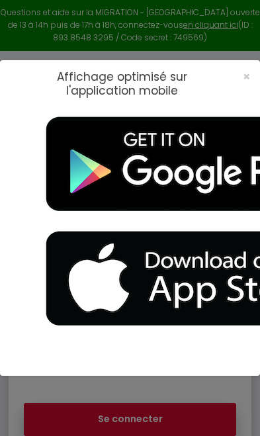
click at [249, 68] on span "×" at bounding box center [246, 76] width 7 height 17
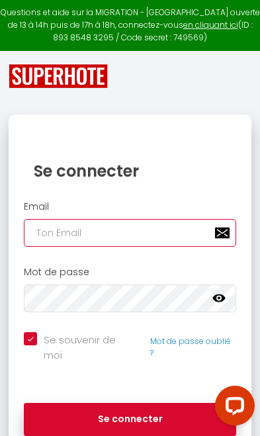
click at [65, 230] on input "email" at bounding box center [130, 233] width 212 height 28
type input "[DOMAIN_NAME][EMAIL_ADDRESS][DOMAIN_NAME]"
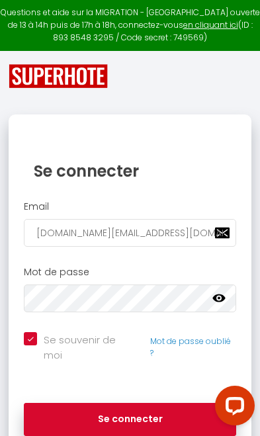
click at [172, 403] on button "Se connecter" at bounding box center [130, 419] width 212 height 33
checkbox input "true"
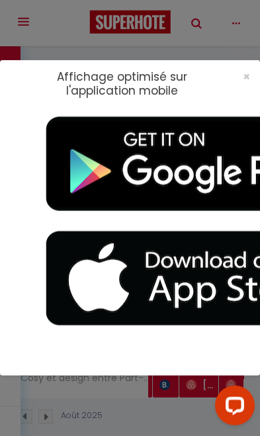
scroll to position [4, 0]
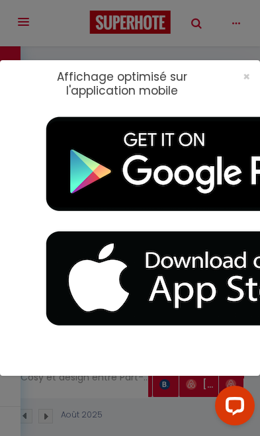
click at [243, 74] on span "×" at bounding box center [246, 76] width 7 height 17
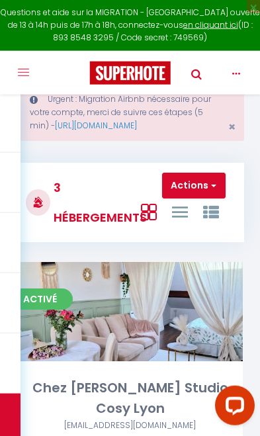
scroll to position [42, 0]
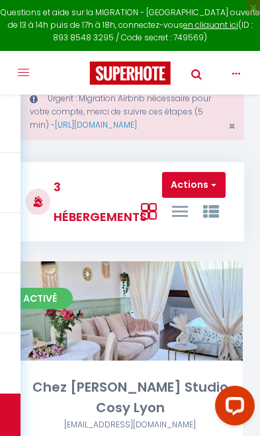
click at [117, 314] on link "Editer" at bounding box center [130, 311] width 79 height 26
click at [103, 373] on div "Activé Editer Chez [PERSON_NAME] Studio Cosy Lyon [EMAIL_ADDRESS][DOMAIN_NAME]" at bounding box center [130, 352] width 226 height 183
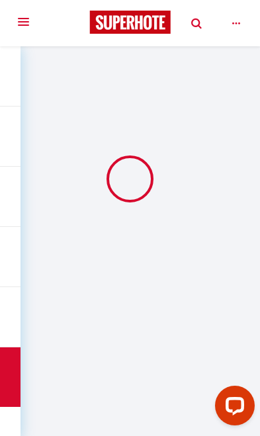
select select "1"
select select "28"
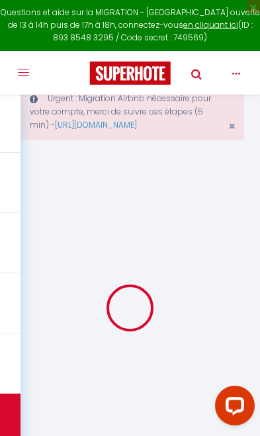
select select
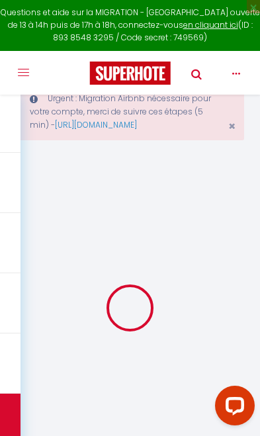
select select
checkbox input "false"
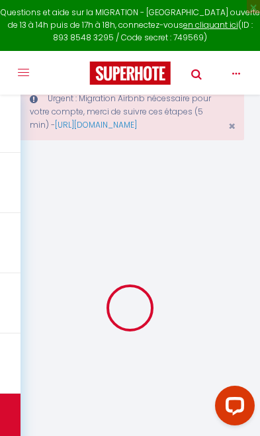
select select
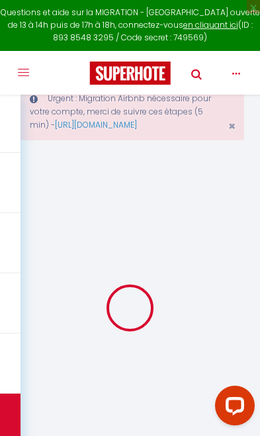
select select
checkbox input "false"
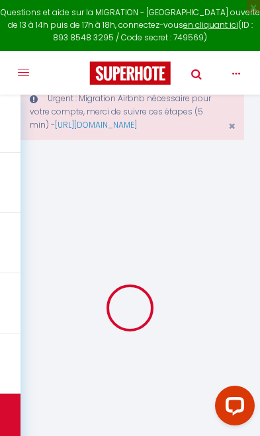
checkbox input "false"
select select
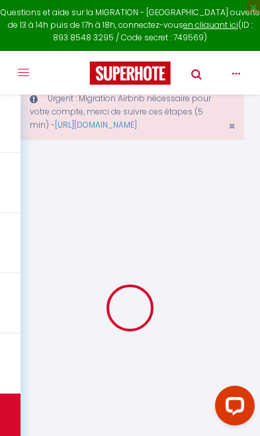
select select
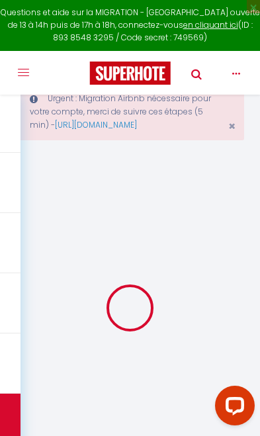
checkbox input "false"
select select
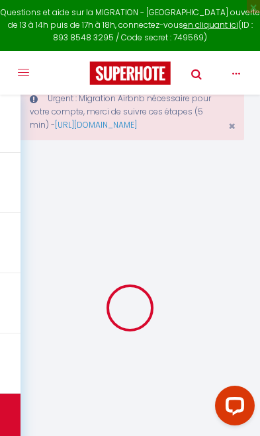
select select
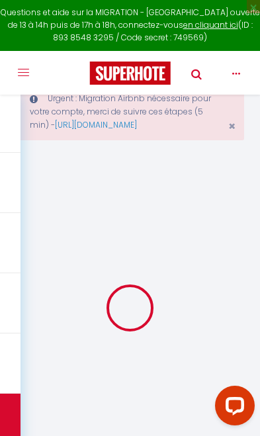
select select
checkbox input "false"
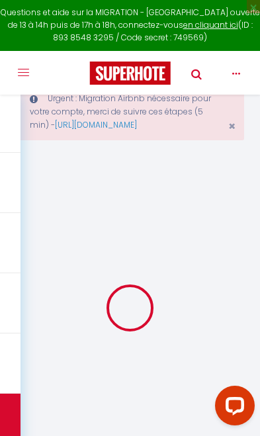
checkbox input "false"
select select
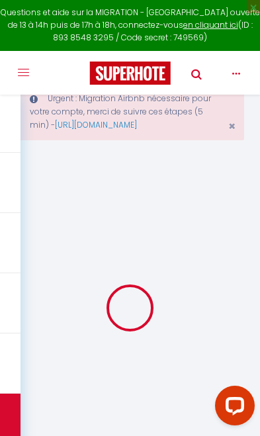
select select
checkbox input "false"
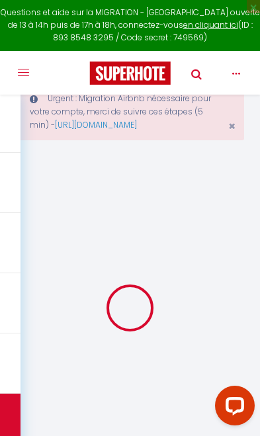
checkbox input "false"
select select
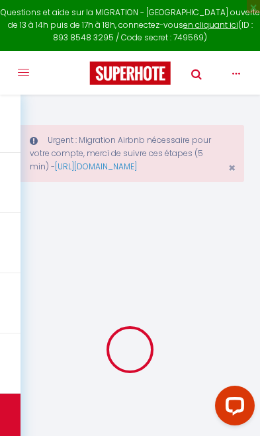
select select
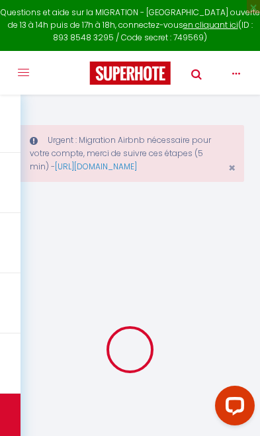
select select
checkbox input "false"
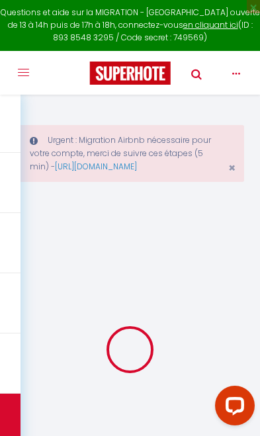
select select
type input "Chez [PERSON_NAME] Studio Cosy Lyon"
type input "Pang"
select select "2"
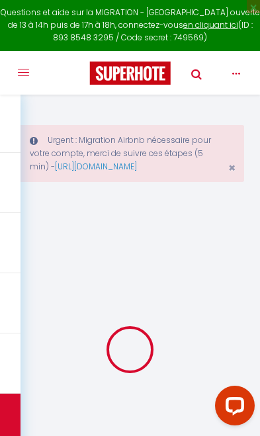
type input "61"
type input "60"
select select
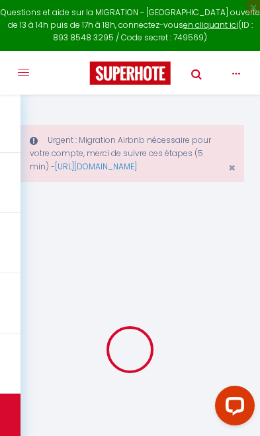
select select
type input "[STREET_ADDRESS]"
type input "69003"
type input "[GEOGRAPHIC_DATA]"
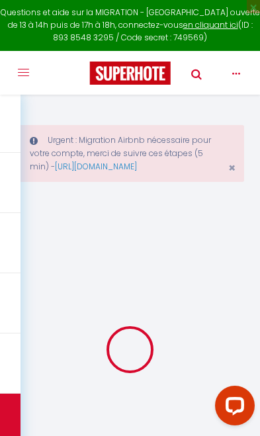
type input "[DOMAIN_NAME][EMAIL_ADDRESS][DOMAIN_NAME]"
select select
checkbox input "false"
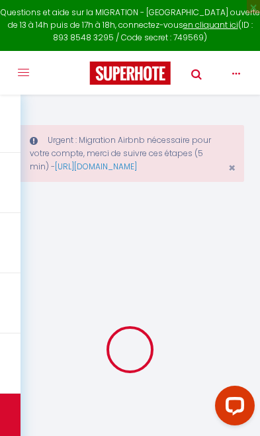
checkbox input "false"
type input "0"
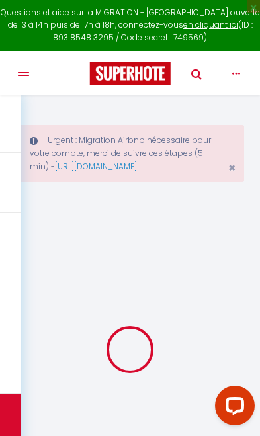
select select
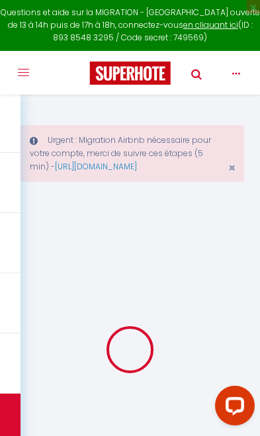
select select
checkbox input "false"
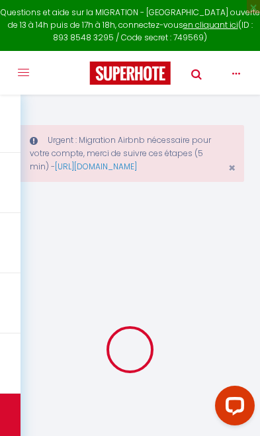
select select "36469"
select select
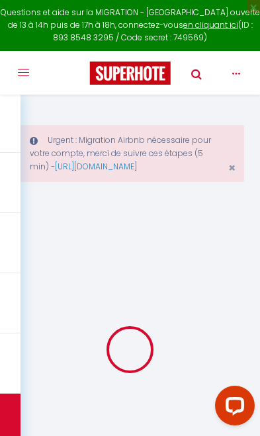
select select
checkbox input "false"
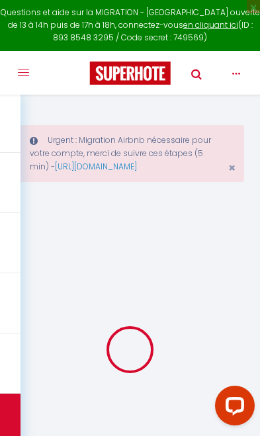
checkbox input "false"
select select
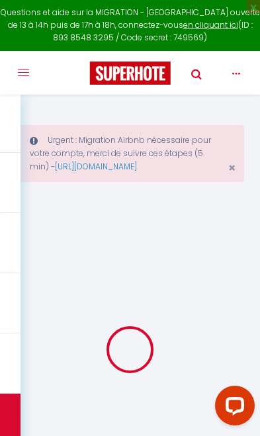
select select
checkbox input "false"
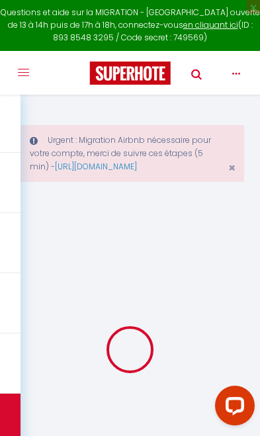
checkbox input "false"
select select
checkbox input "false"
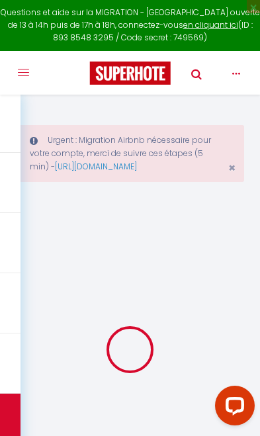
checkbox input "false"
select select "15:00"
select select
select select "11:00"
select select "30"
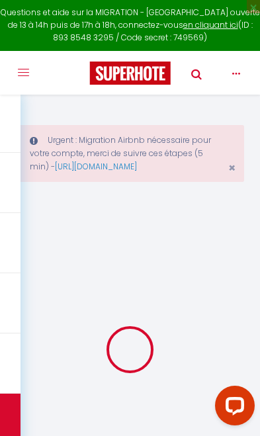
select select "120"
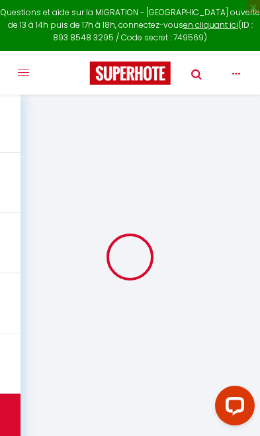
select select
checkbox input "false"
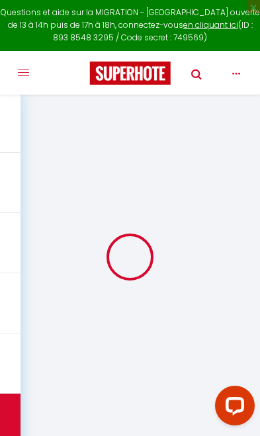
checkbox input "false"
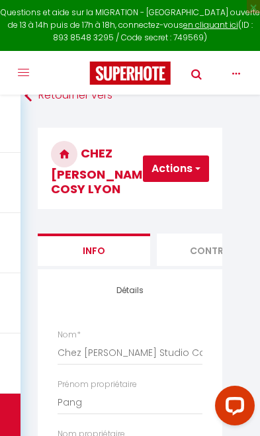
scroll to position [130, 0]
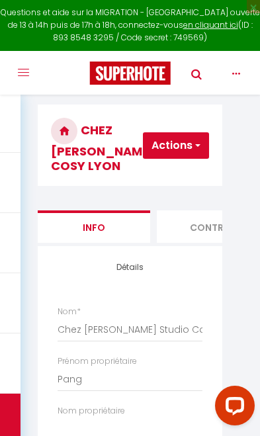
click at [165, 135] on button "Actions" at bounding box center [176, 145] width 66 height 26
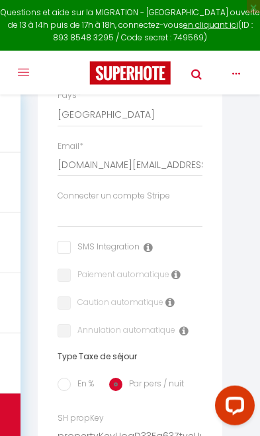
scroll to position [1880, 0]
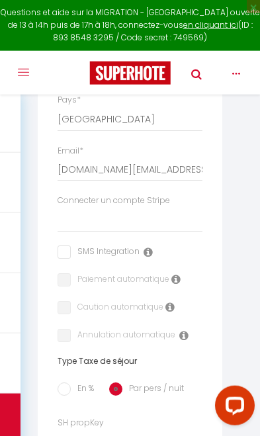
click at [62, 245] on input "checkbox" at bounding box center [99, 251] width 82 height 13
checkbox input "true"
select select
checkbox input "false"
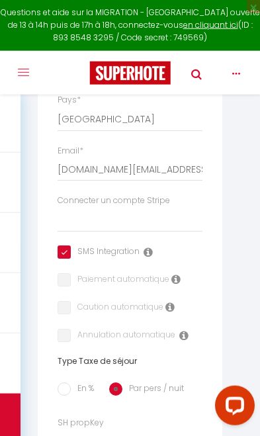
checkbox input "false"
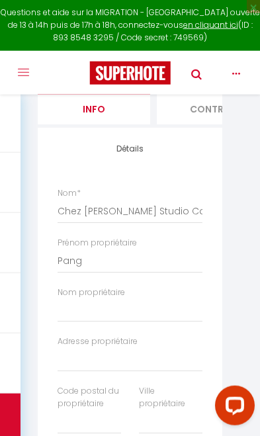
scroll to position [0, 0]
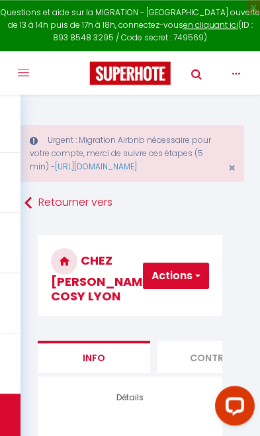
click at [180, 271] on button "Actions" at bounding box center [176, 276] width 66 height 26
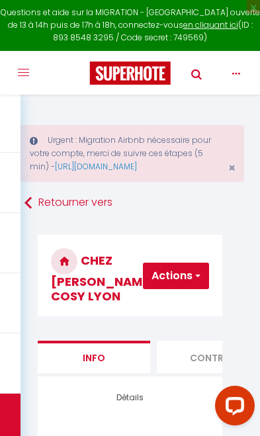
click at [93, 203] on link "Retourner vers" at bounding box center [129, 203] width 211 height 24
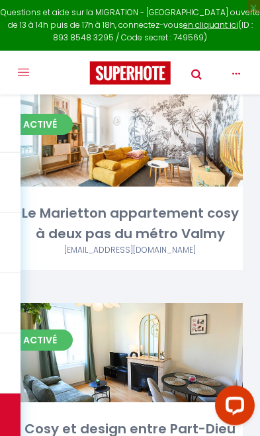
scroll to position [433, 0]
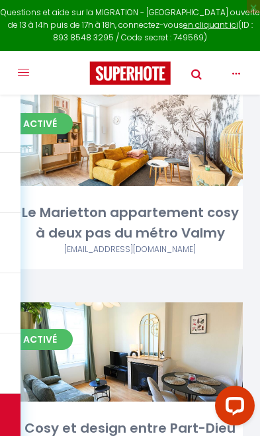
click at [145, 339] on link "Editer" at bounding box center [130, 352] width 79 height 26
click at [140, 339] on link "Editer" at bounding box center [130, 352] width 79 height 26
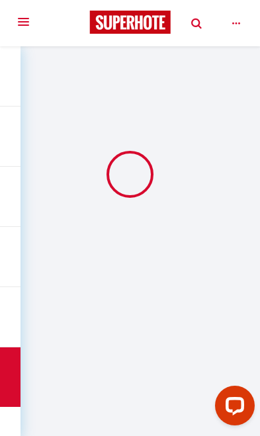
select select "1"
select select "28"
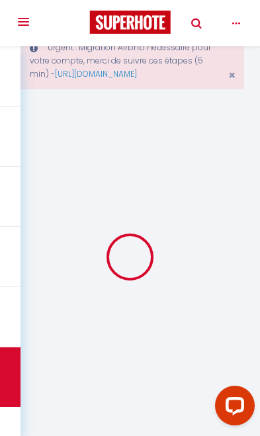
select select
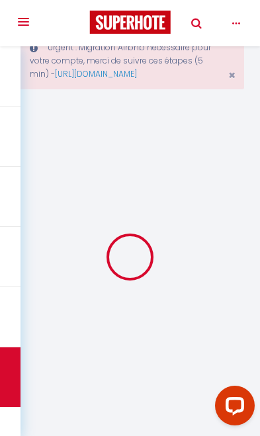
select select
checkbox input "false"
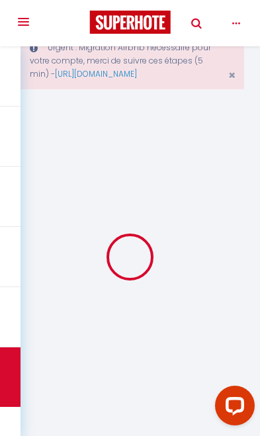
select select
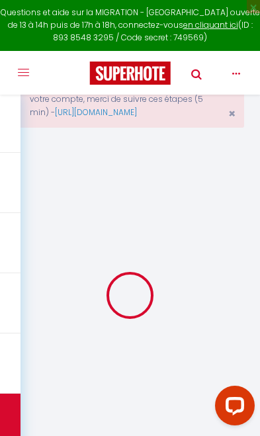
select select
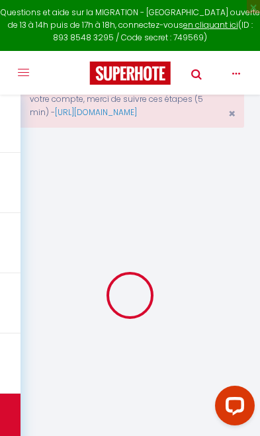
select select
checkbox input "false"
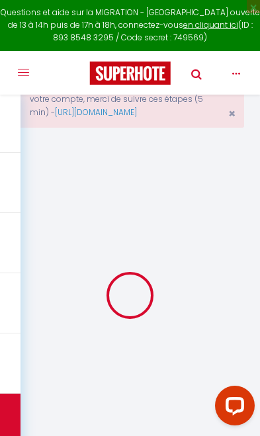
select select
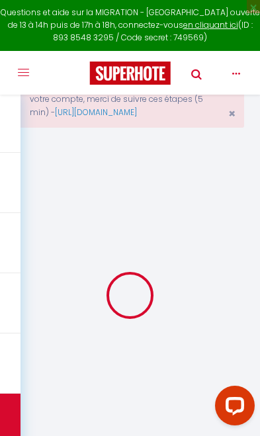
select select
checkbox input "false"
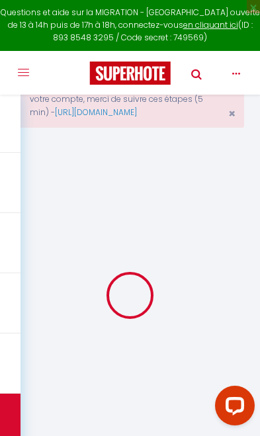
checkbox input "false"
select select
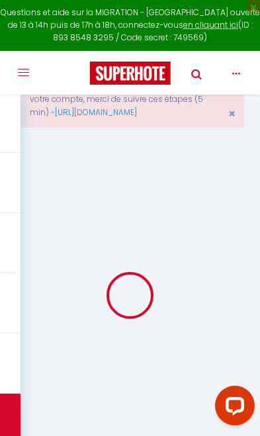
select select
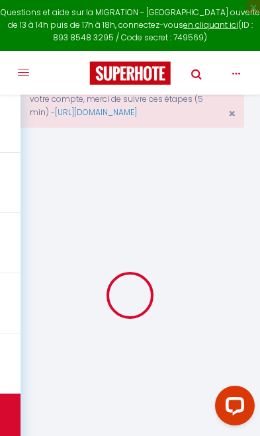
checkbox input "false"
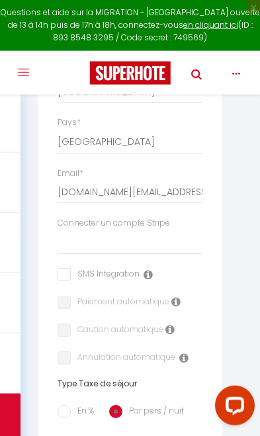
click at [65, 268] on input "checkbox" at bounding box center [99, 274] width 82 height 13
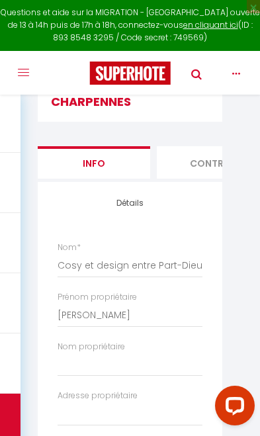
scroll to position [194, 0]
